Goal: Task Accomplishment & Management: Manage account settings

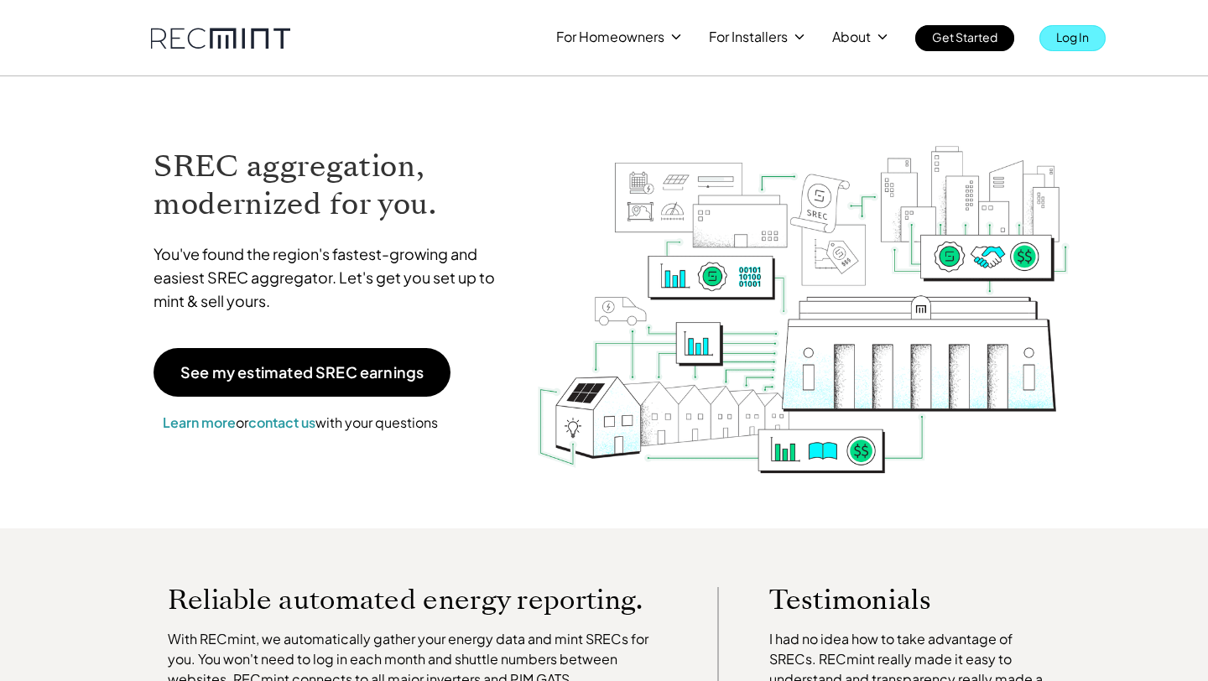
click at [1046, 36] on link "Log In" at bounding box center [1073, 38] width 66 height 26
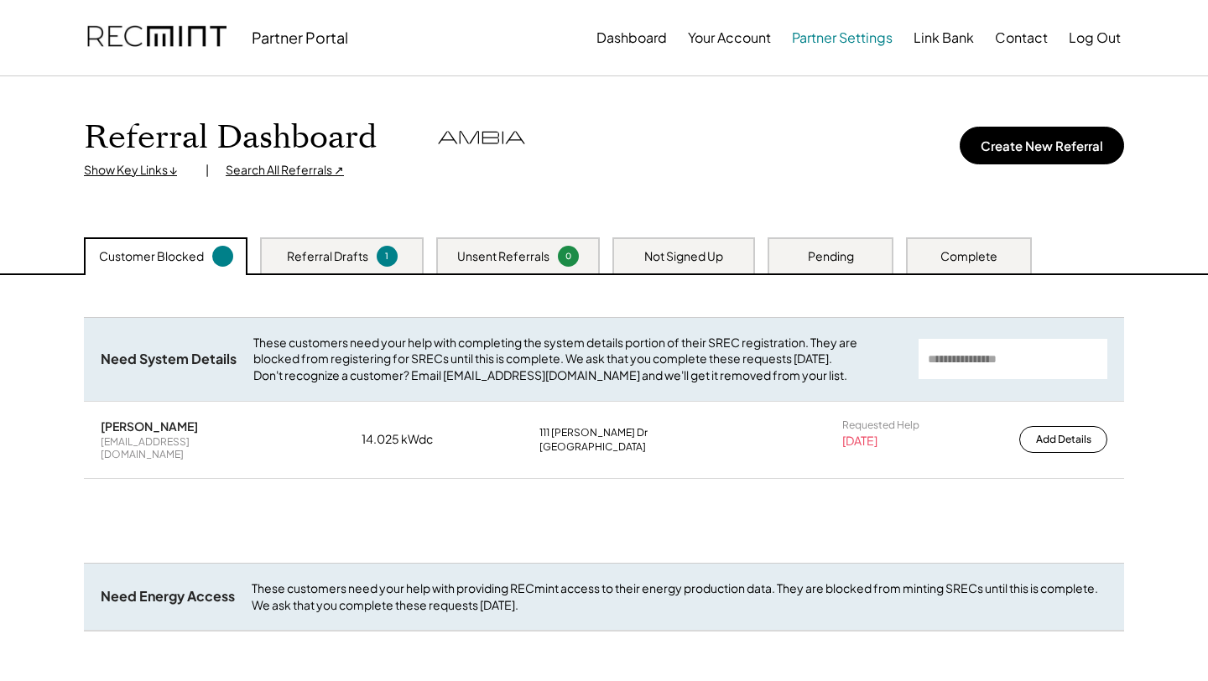
click at [832, 43] on button "Partner Settings" at bounding box center [842, 38] width 101 height 34
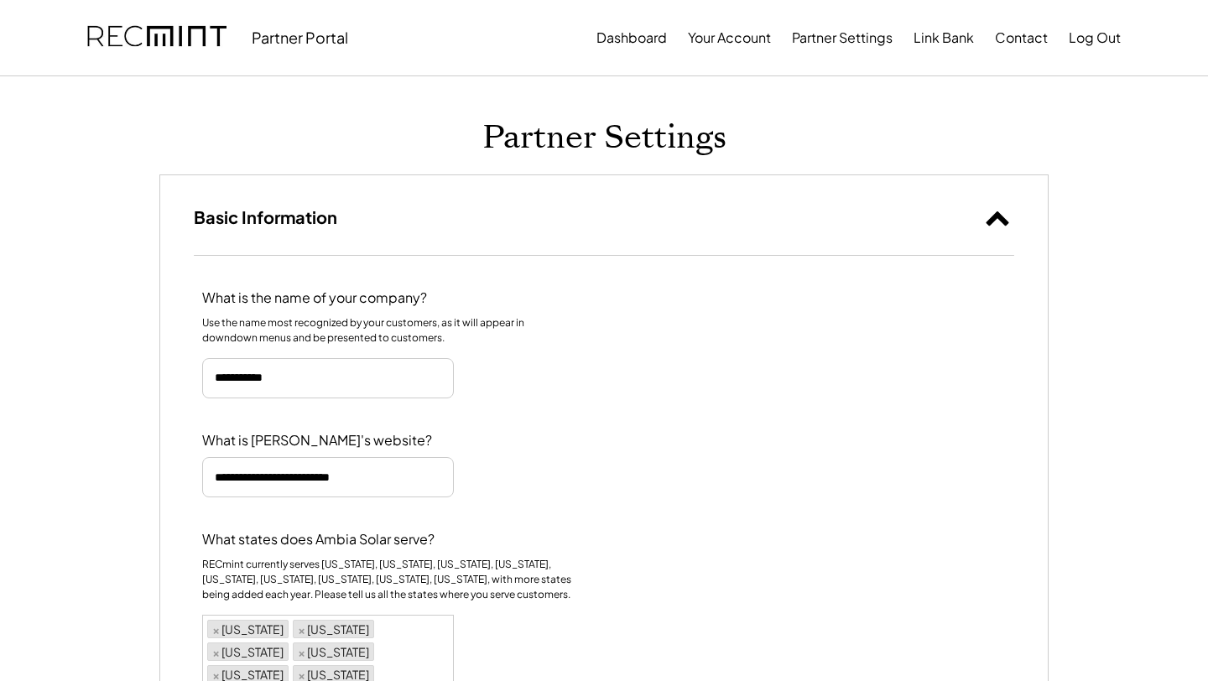
select select "********"
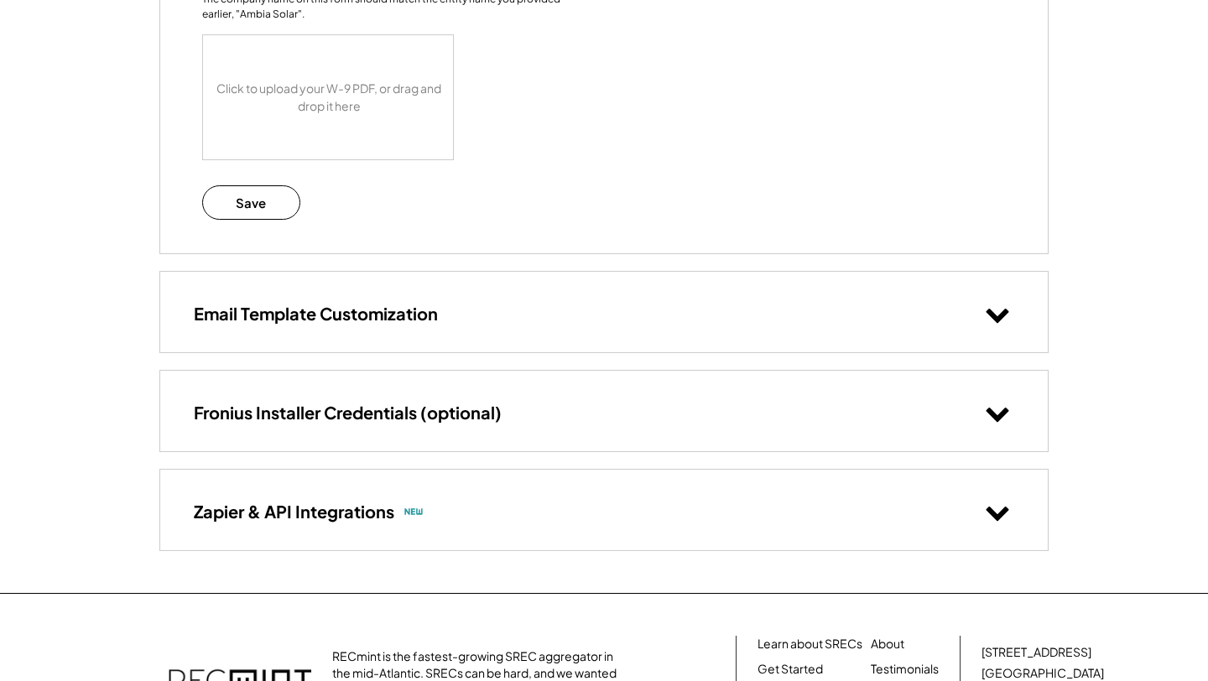
scroll to position [1753, 0]
click at [321, 472] on div "Zapier & API Integrations" at bounding box center [604, 512] width 888 height 80
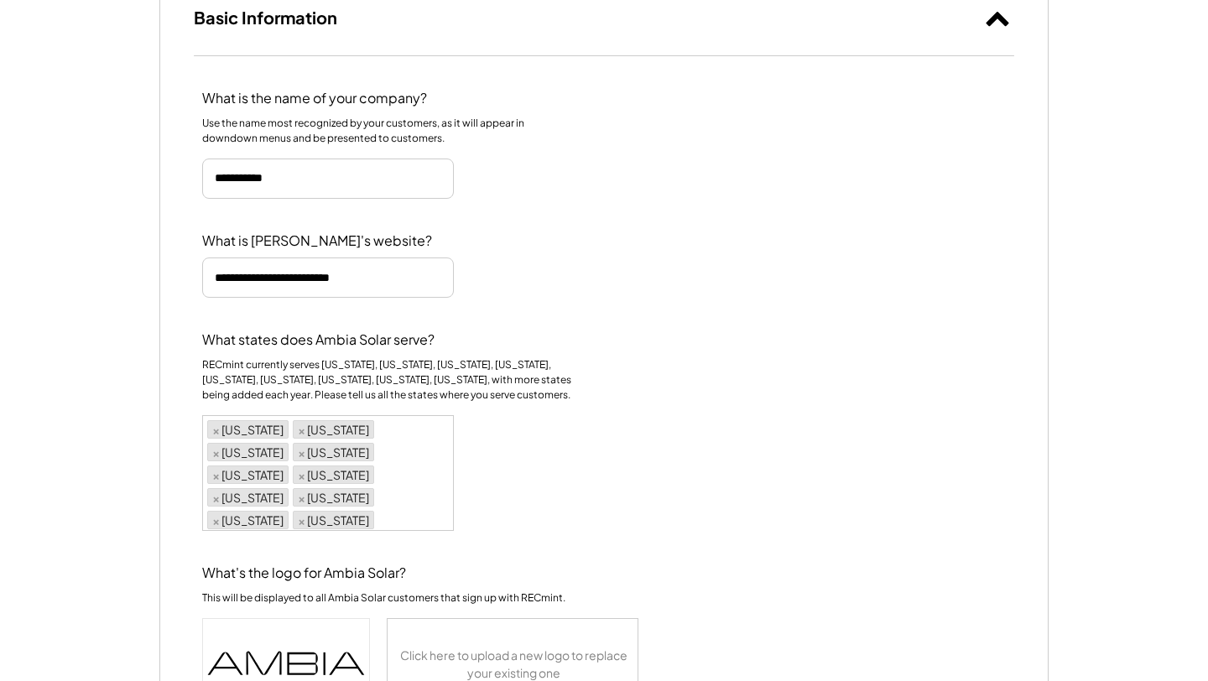
scroll to position [0, 0]
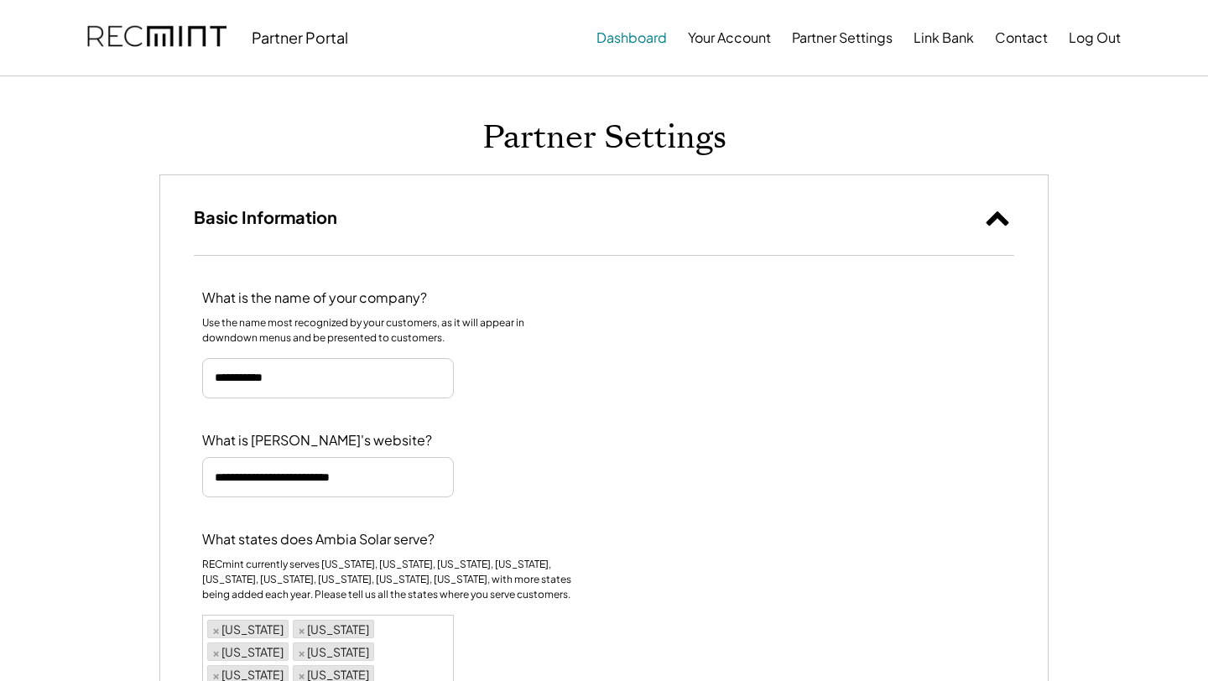
click at [613, 50] on button "Dashboard" at bounding box center [632, 38] width 70 height 34
